Goal: Information Seeking & Learning: Learn about a topic

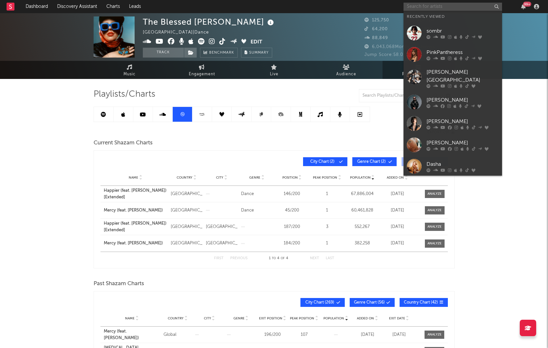
click at [454, 6] on input "text" at bounding box center [453, 7] width 99 height 8
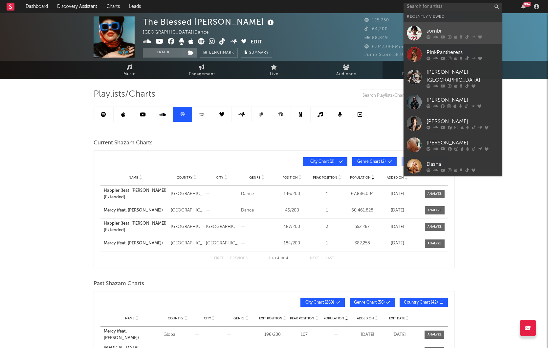
click at [424, 27] on link "sombr" at bounding box center [453, 32] width 99 height 21
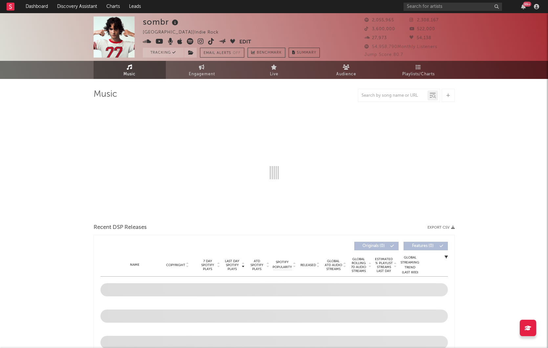
select select "6m"
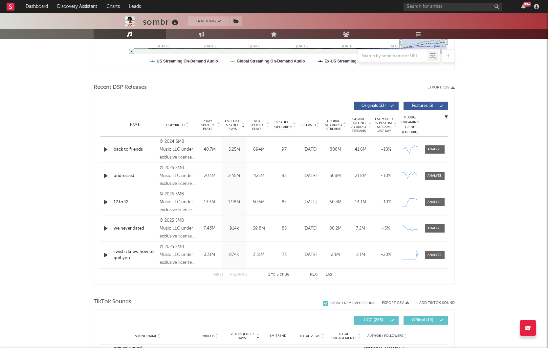
scroll to position [341, 0]
